Goal: Task Accomplishment & Management: Manage account settings

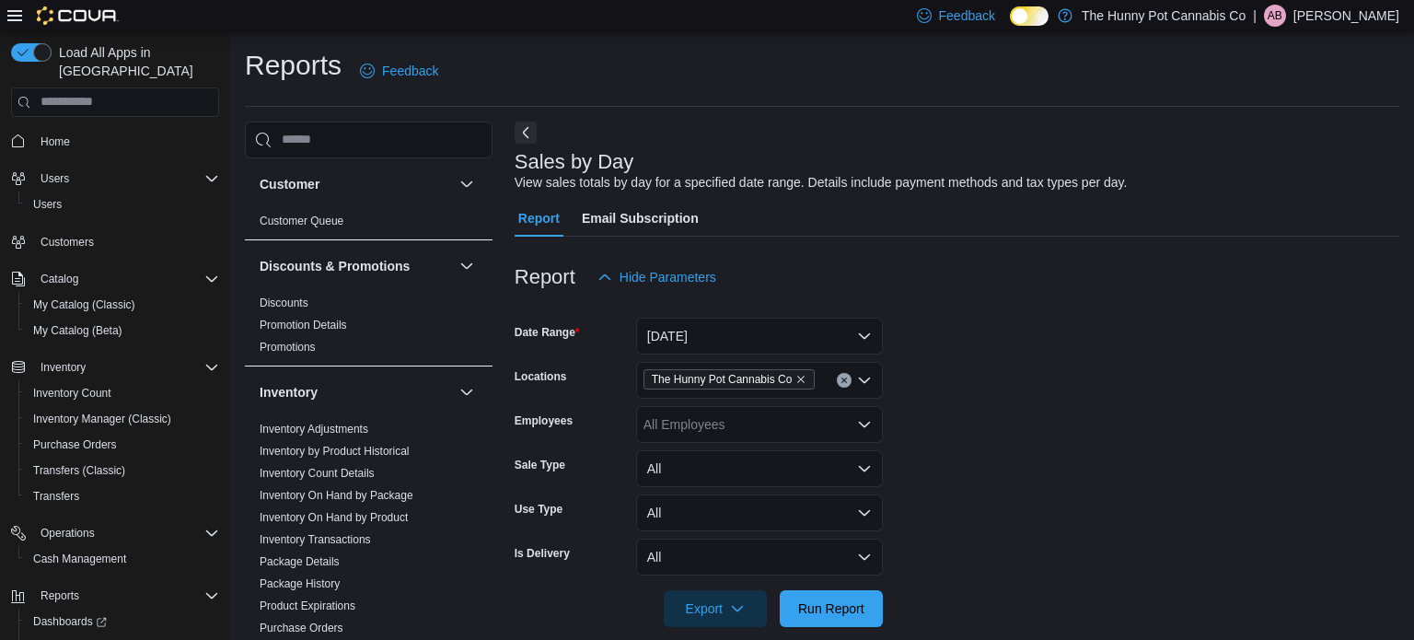
scroll to position [23, 0]
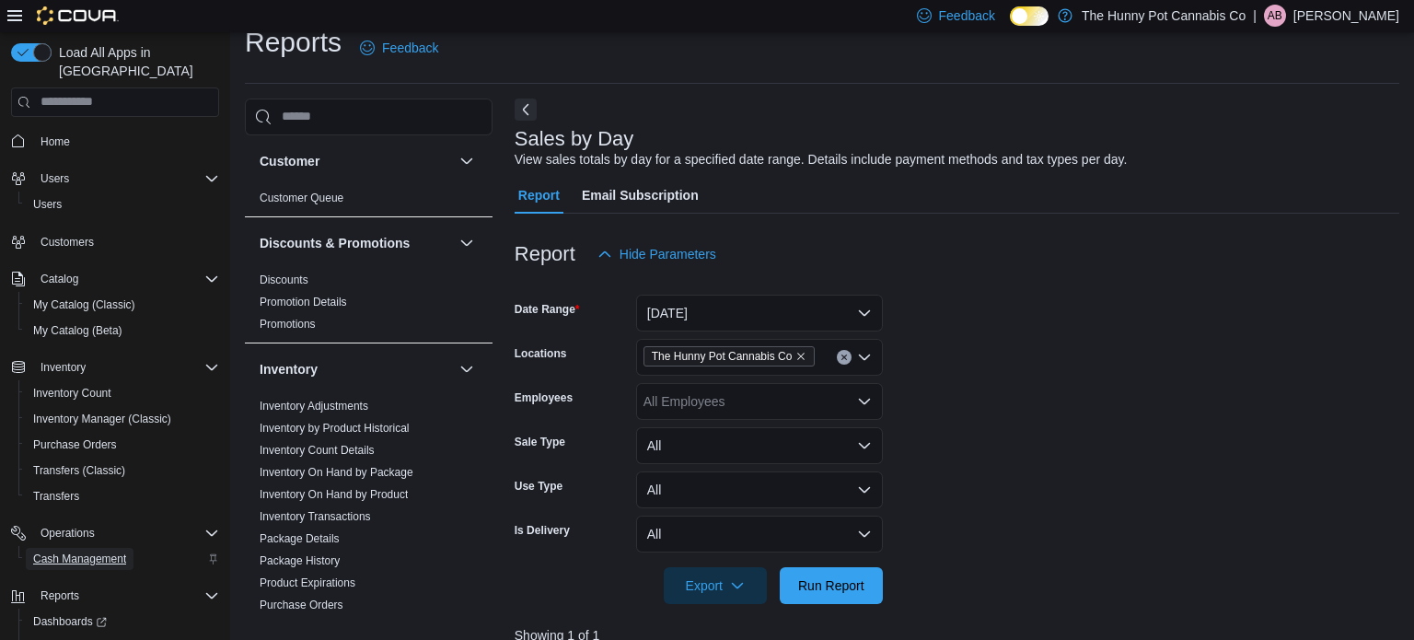
click at [76, 552] on span "Cash Management" at bounding box center [79, 559] width 93 height 15
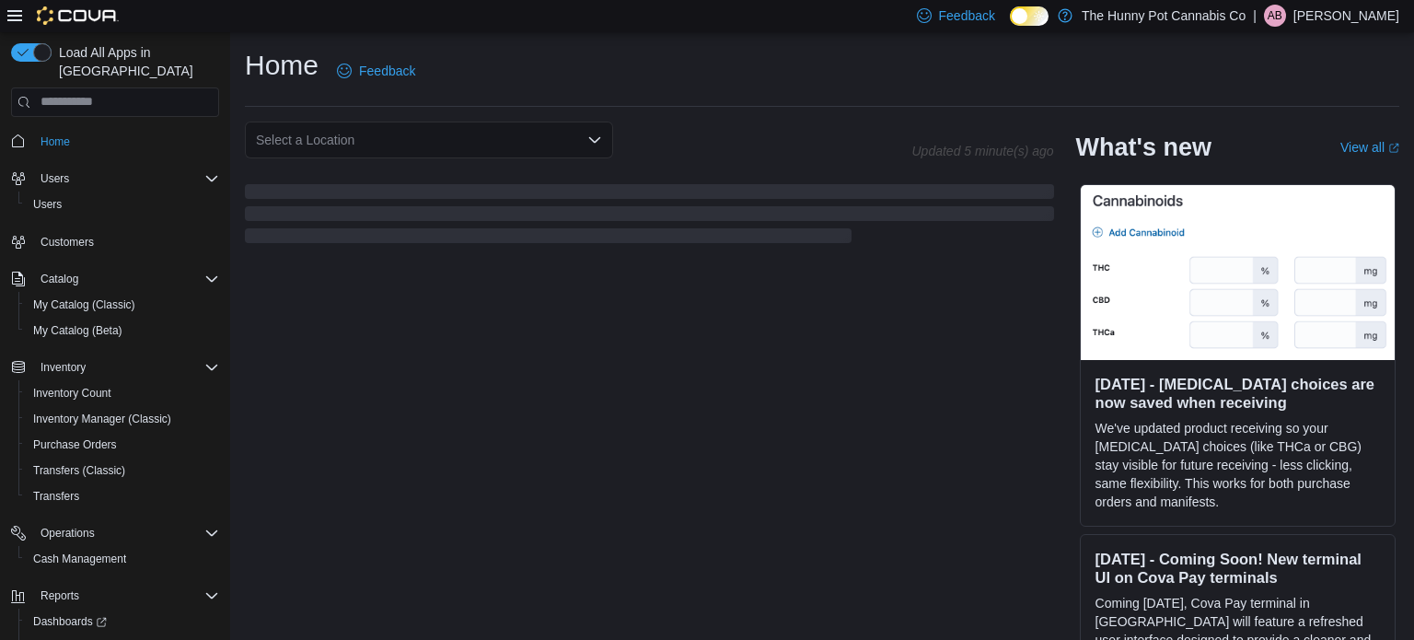
click at [1332, 20] on p "[PERSON_NAME]" at bounding box center [1347, 16] width 106 height 22
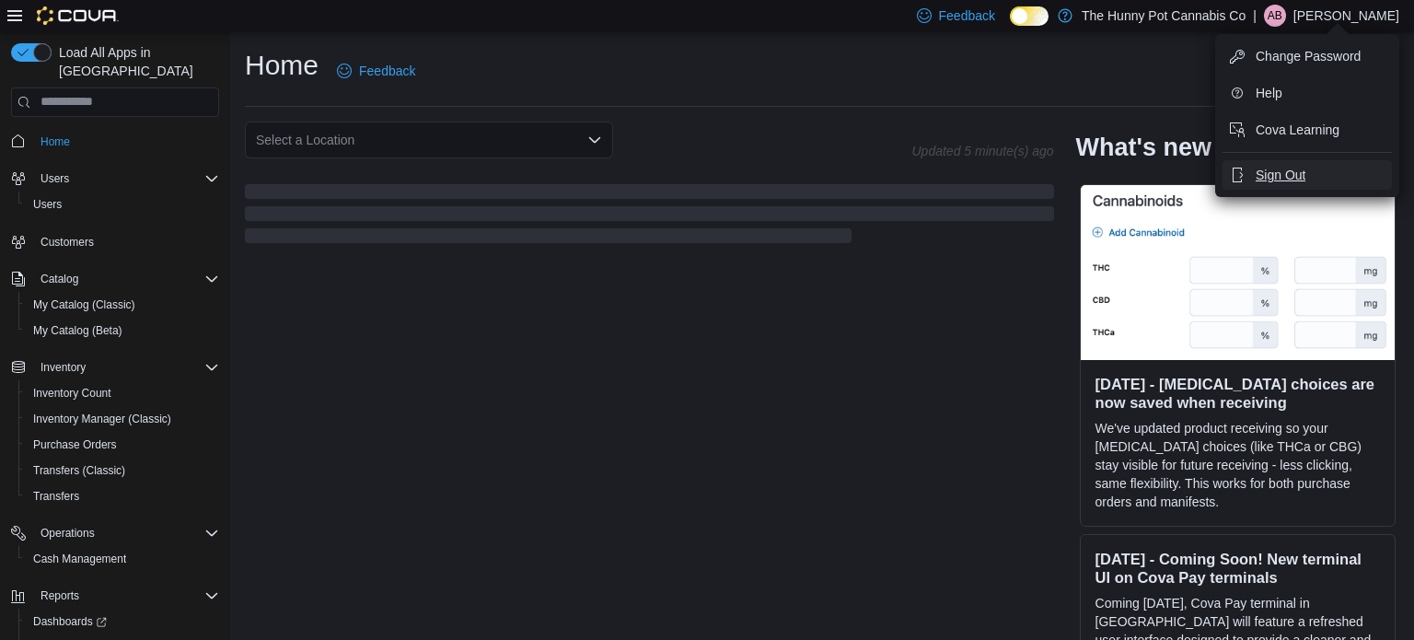
click at [1309, 165] on button "Sign Out" at bounding box center [1307, 174] width 169 height 29
